Goal: Transaction & Acquisition: Purchase product/service

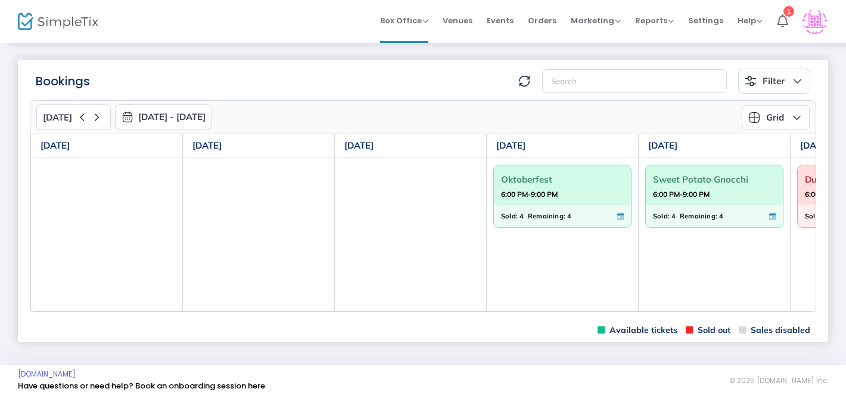
click at [560, 180] on span "Oktoberfest" at bounding box center [562, 179] width 123 height 18
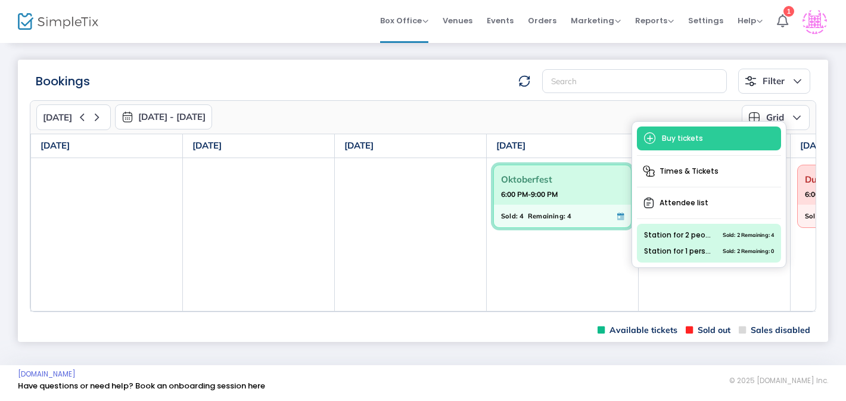
click at [664, 136] on span "Buy tickets" at bounding box center [709, 138] width 144 height 24
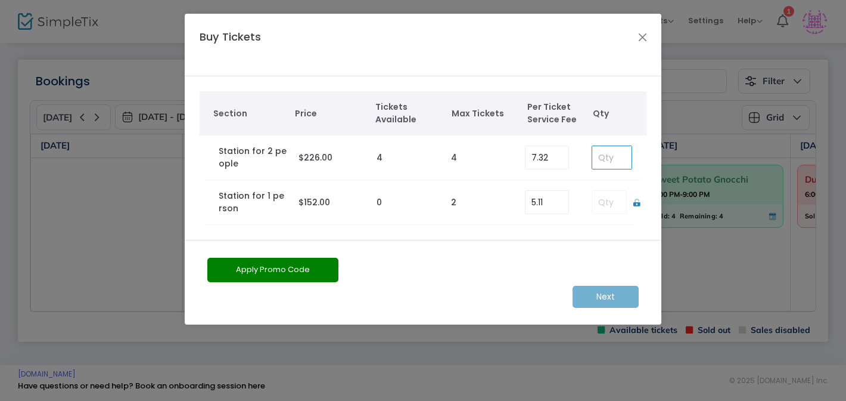
click at [602, 162] on input at bounding box center [611, 157] width 39 height 23
type input "1"
click at [277, 265] on button "Apply Promo Code" at bounding box center [272, 269] width 131 height 24
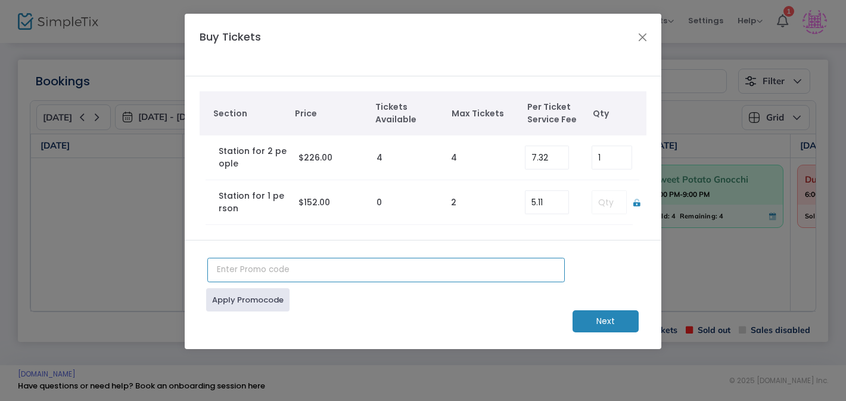
click at [284, 269] on input "text" at bounding box center [386, 269] width 358 height 24
type input "Jh100"
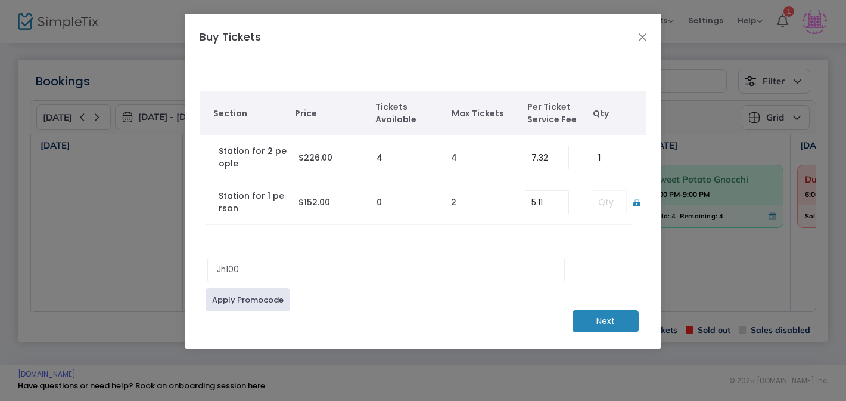
click at [265, 299] on link "Apply Promocode" at bounding box center [247, 299] width 83 height 23
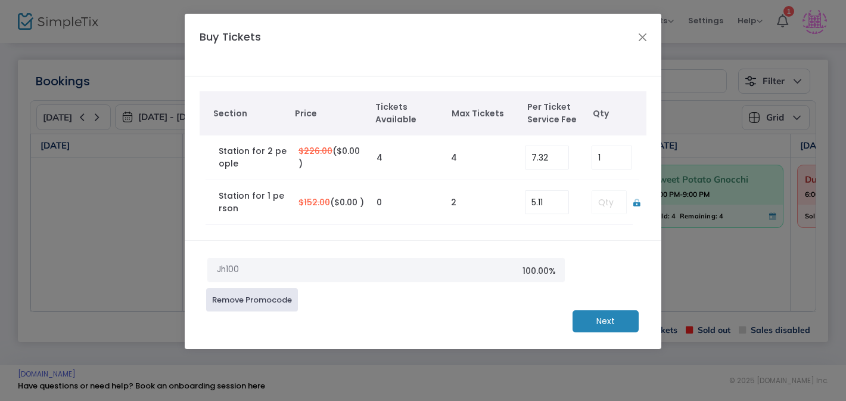
click at [597, 321] on m-button "Next" at bounding box center [606, 321] width 66 height 22
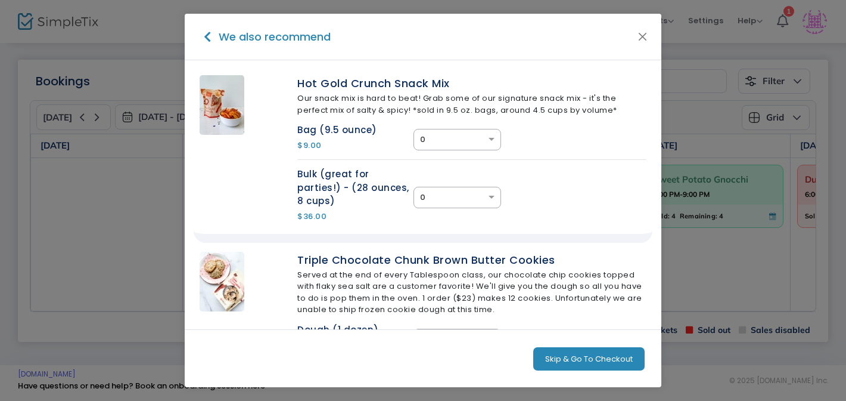
click at [583, 358] on button "Skip & Go To Checkout" at bounding box center [588, 359] width 111 height 24
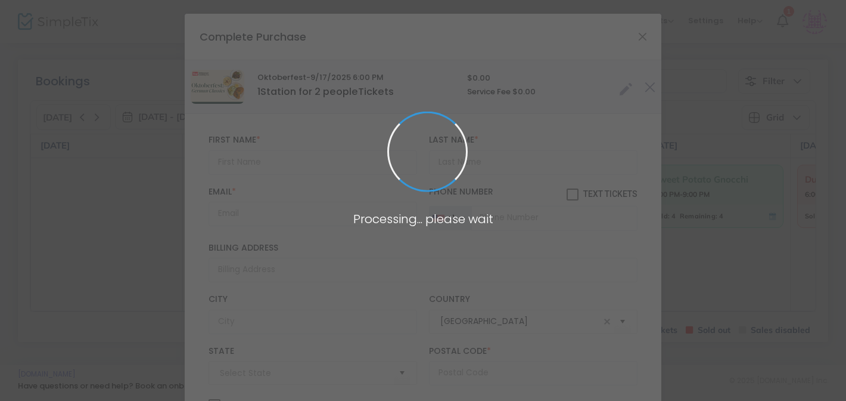
type input "[US_STATE]"
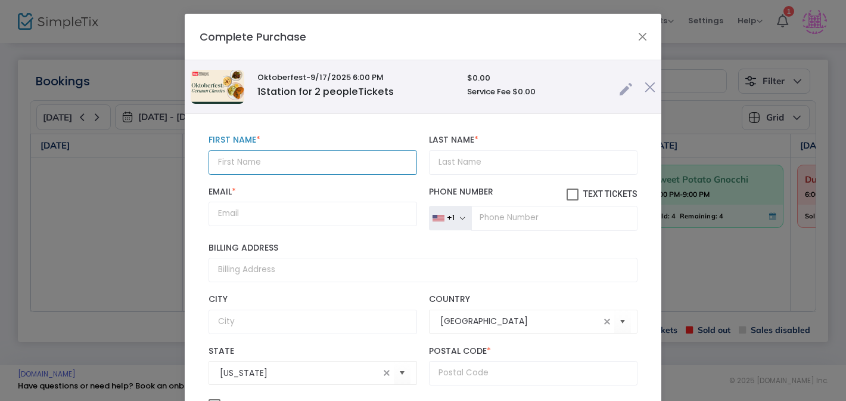
click at [348, 163] on input "text" at bounding box center [313, 162] width 209 height 24
click at [358, 127] on div "First Name * First Name is required. Last Name * Last Name is required. Email *…" at bounding box center [423, 297] width 477 height 367
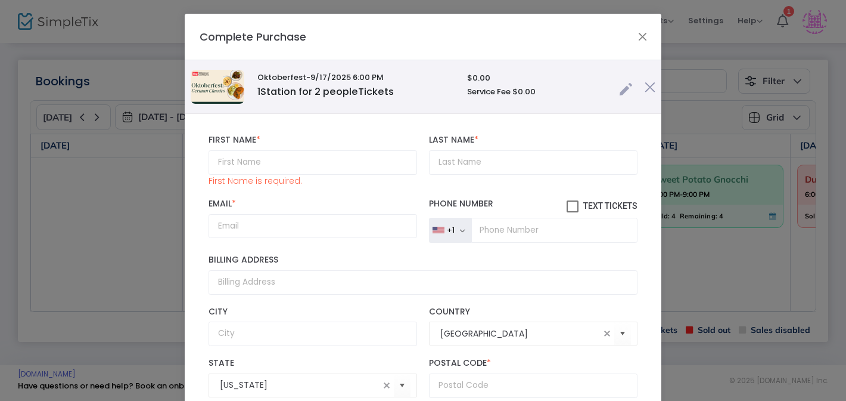
scroll to position [17, 0]
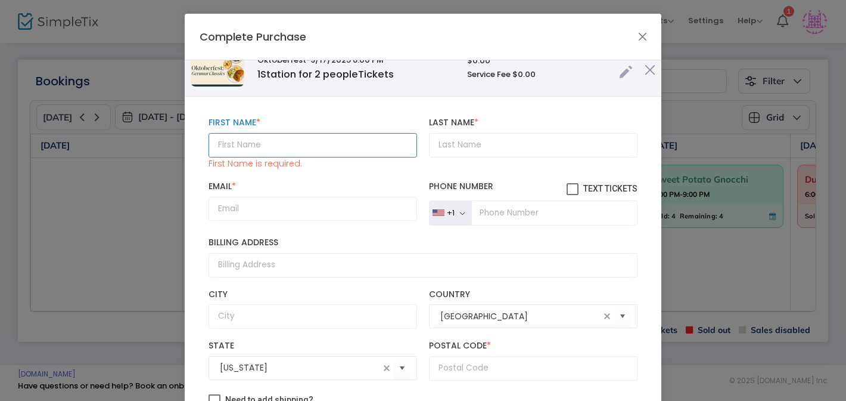
click at [277, 142] on input "text" at bounding box center [313, 145] width 209 height 24
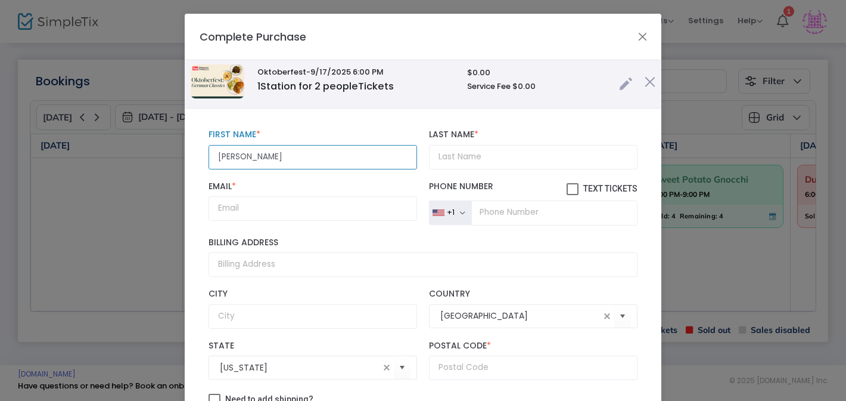
type input "[PERSON_NAME]"
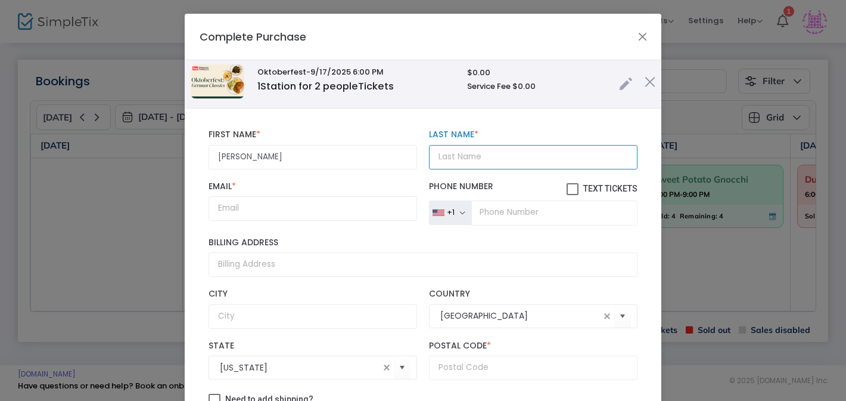
click at [460, 156] on input "Last Name *" at bounding box center [533, 157] width 209 height 24
type input "[PERSON_NAME]"
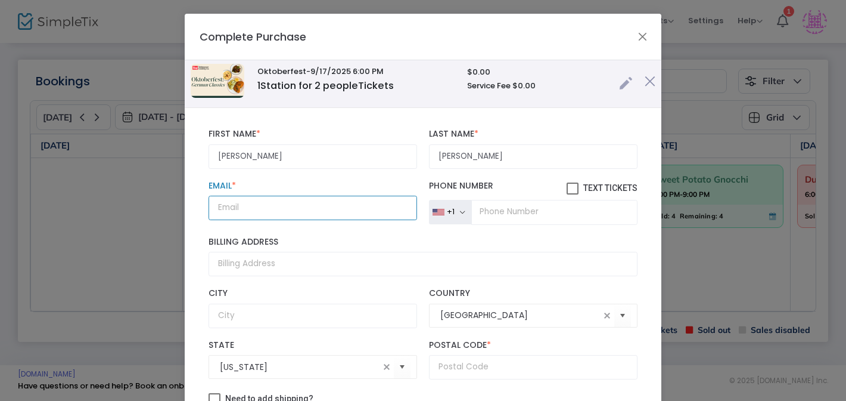
click at [272, 204] on input "Email *" at bounding box center [313, 208] width 209 height 24
paste input "[EMAIL_ADDRESS][DOMAIN_NAME]"
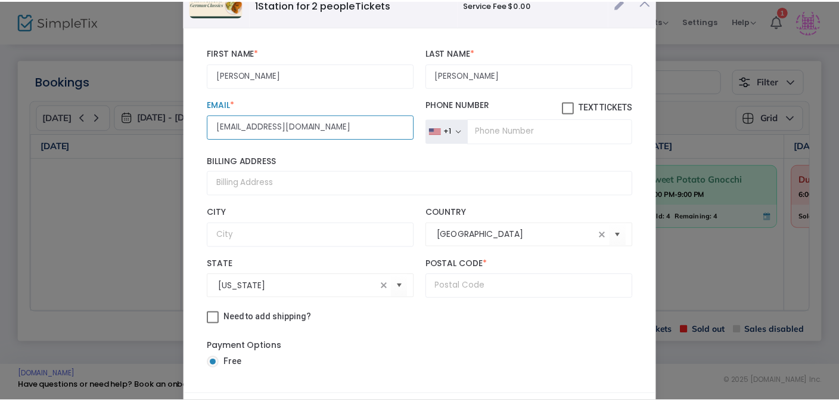
scroll to position [82, 0]
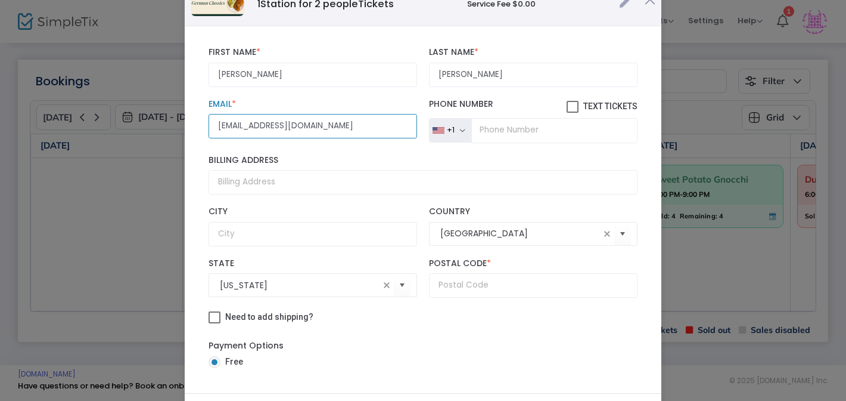
type input "[EMAIL_ADDRESS][DOMAIN_NAME]"
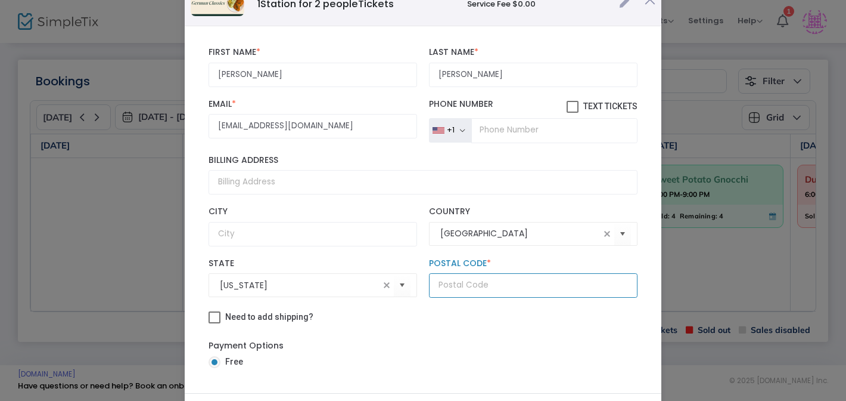
click at [461, 275] on input "text" at bounding box center [533, 285] width 209 height 24
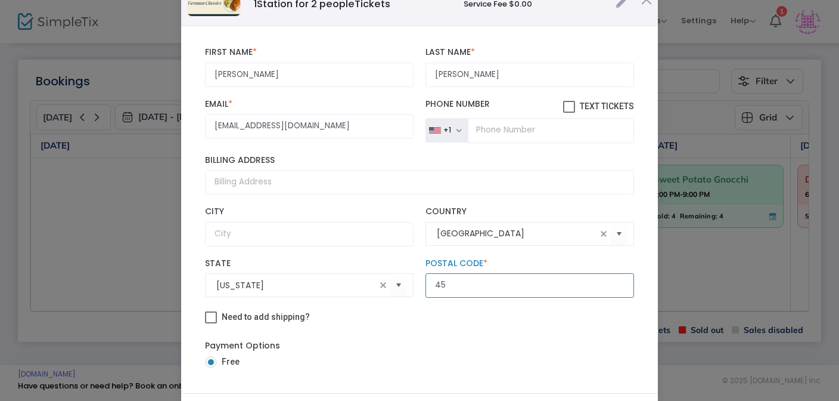
scroll to position [7, 0]
type input "45202"
click at [398, 321] on div "Need to add shipping?" at bounding box center [419, 318] width 441 height 18
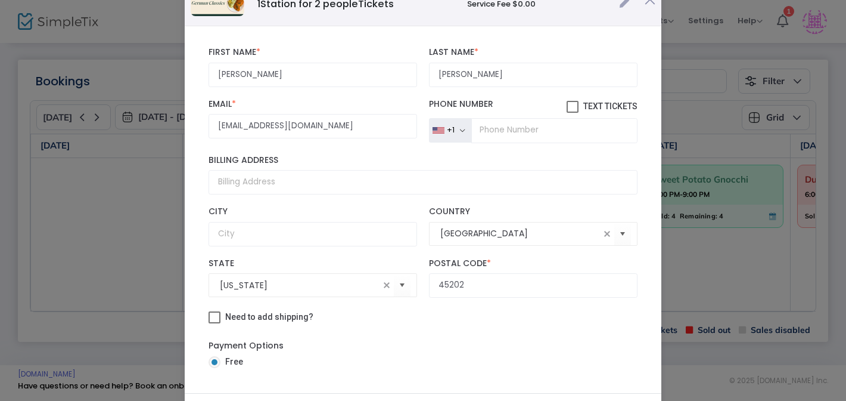
scroll to position [158, 0]
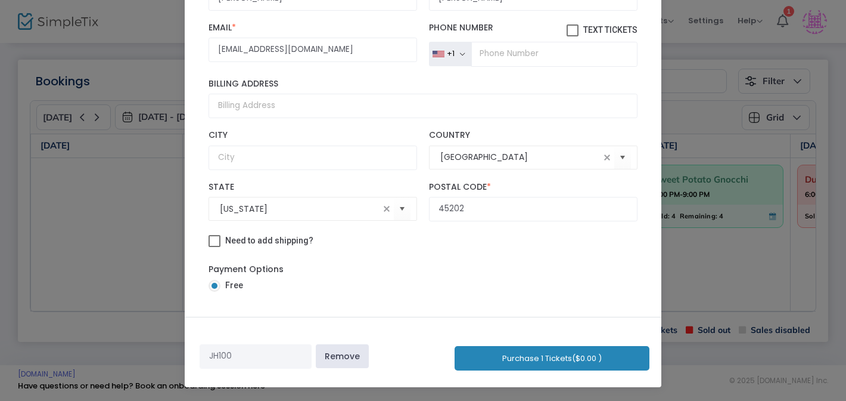
click at [544, 361] on button "Purchase 1 Tickets ($0.00 )" at bounding box center [552, 358] width 195 height 24
